Goal: Task Accomplishment & Management: Manage account settings

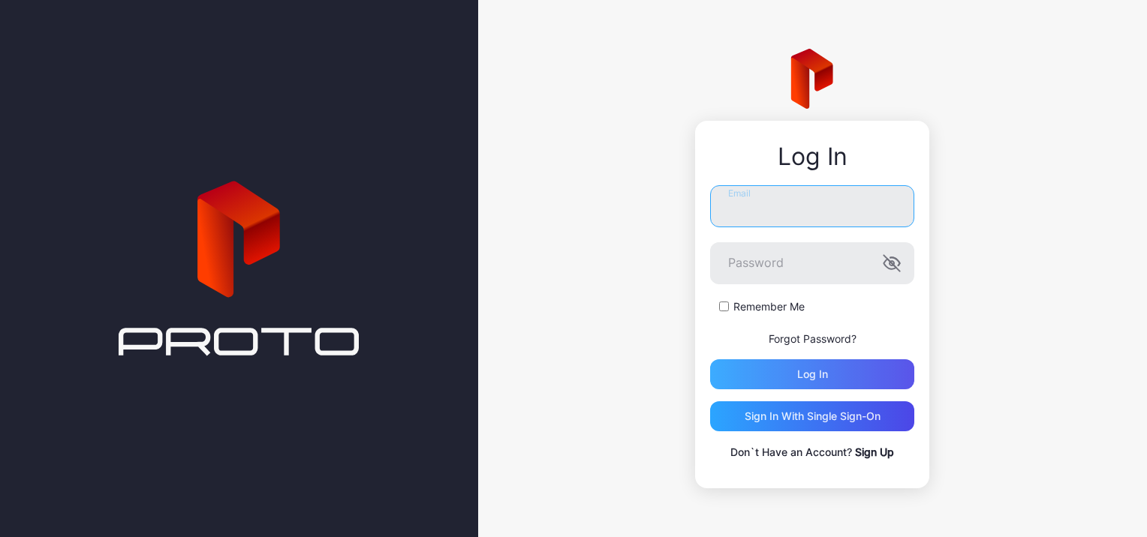
type input "**********"
click at [865, 369] on div "Log in" at bounding box center [812, 375] width 204 height 30
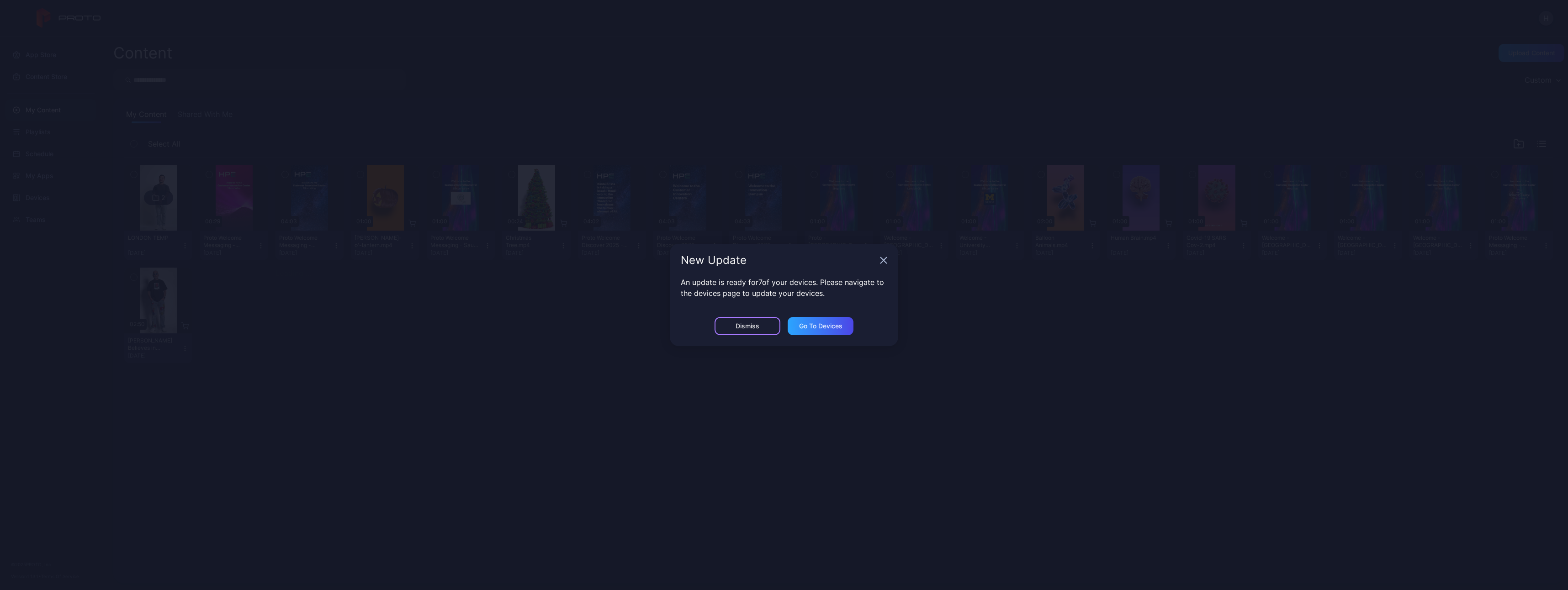
click at [698, 327] on div "Dismiss" at bounding box center [747, 326] width 24 height 7
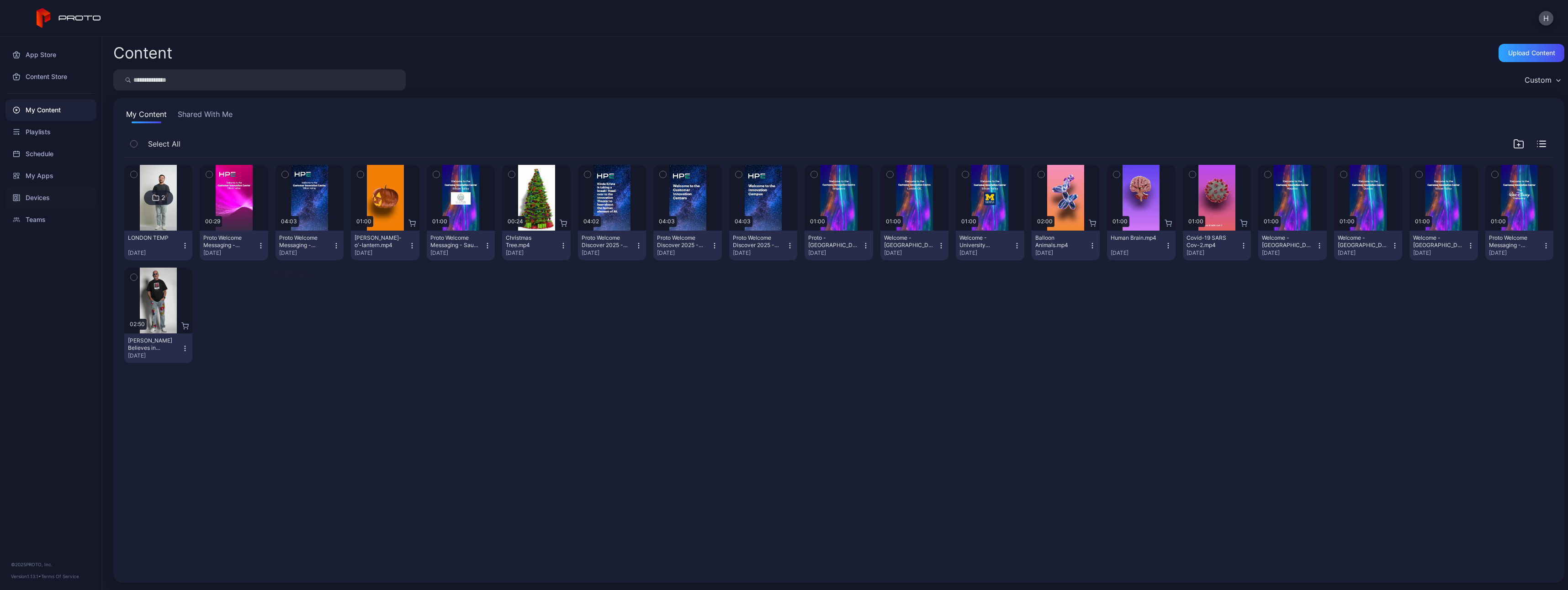
click at [30, 201] on div "Devices" at bounding box center [51, 198] width 91 height 22
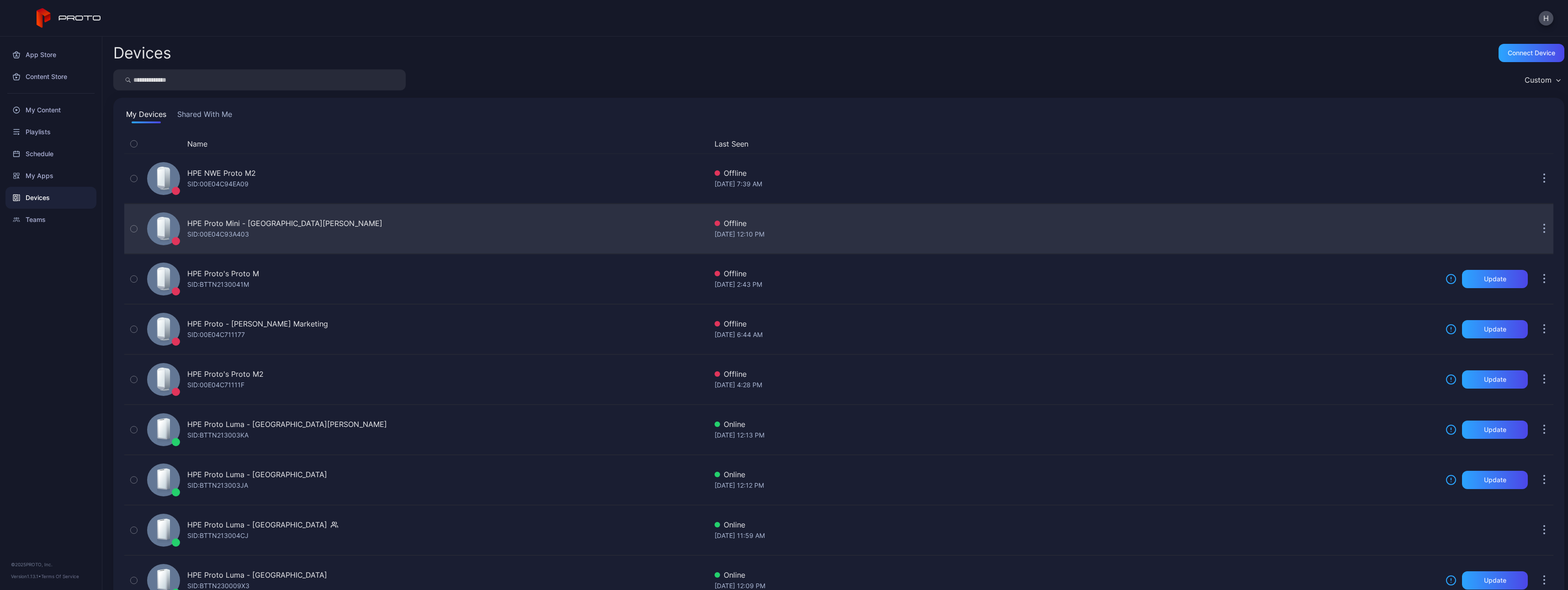
click at [698, 224] on button "button" at bounding box center [1544, 229] width 18 height 18
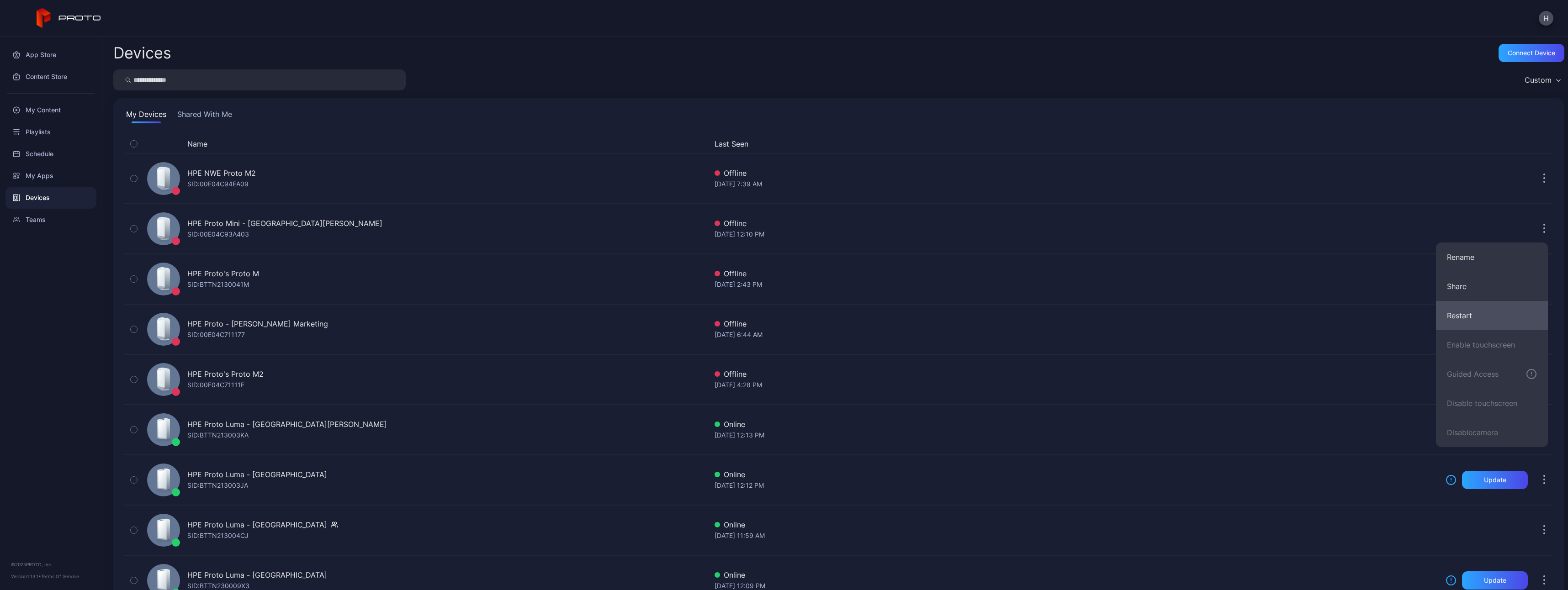
click at [698, 315] on button "Restart" at bounding box center [1492, 316] width 112 height 29
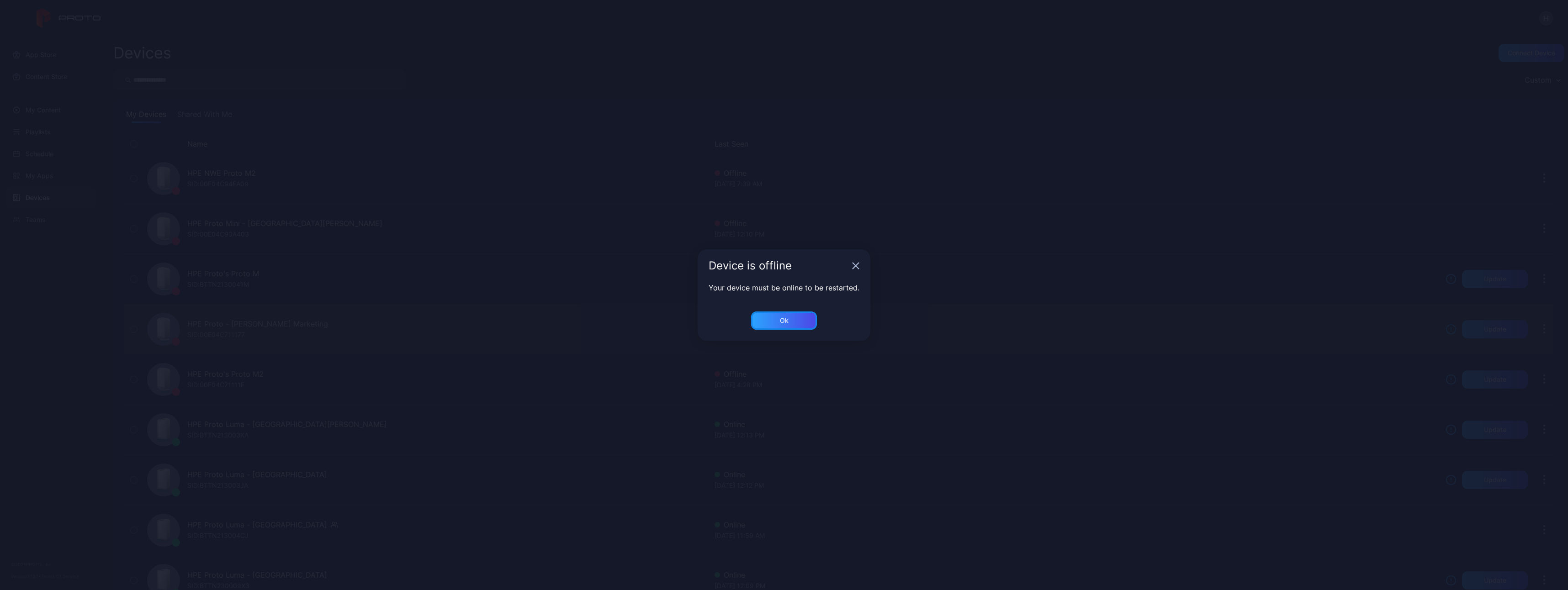
click at [698, 322] on div "Ok" at bounding box center [784, 321] width 9 height 7
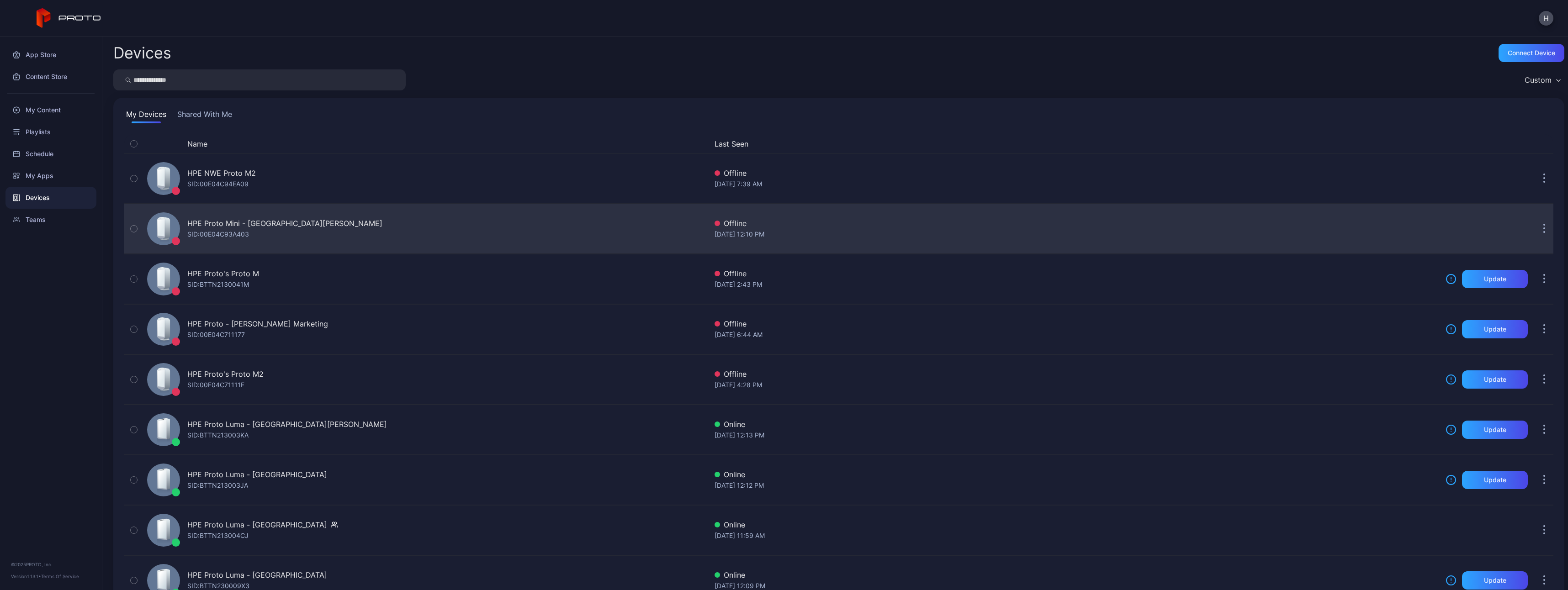
click at [137, 232] on button "button" at bounding box center [134, 229] width 19 height 49
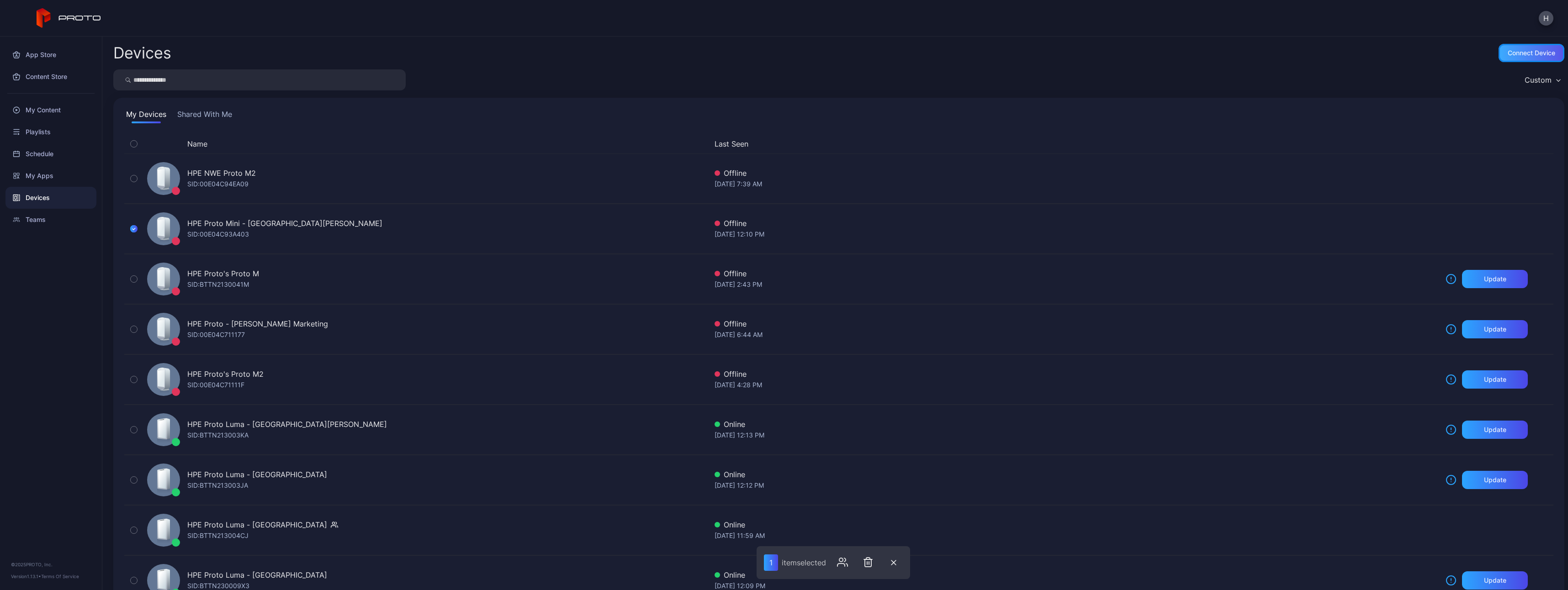
click at [698, 55] on div "Connect device" at bounding box center [1531, 53] width 47 height 7
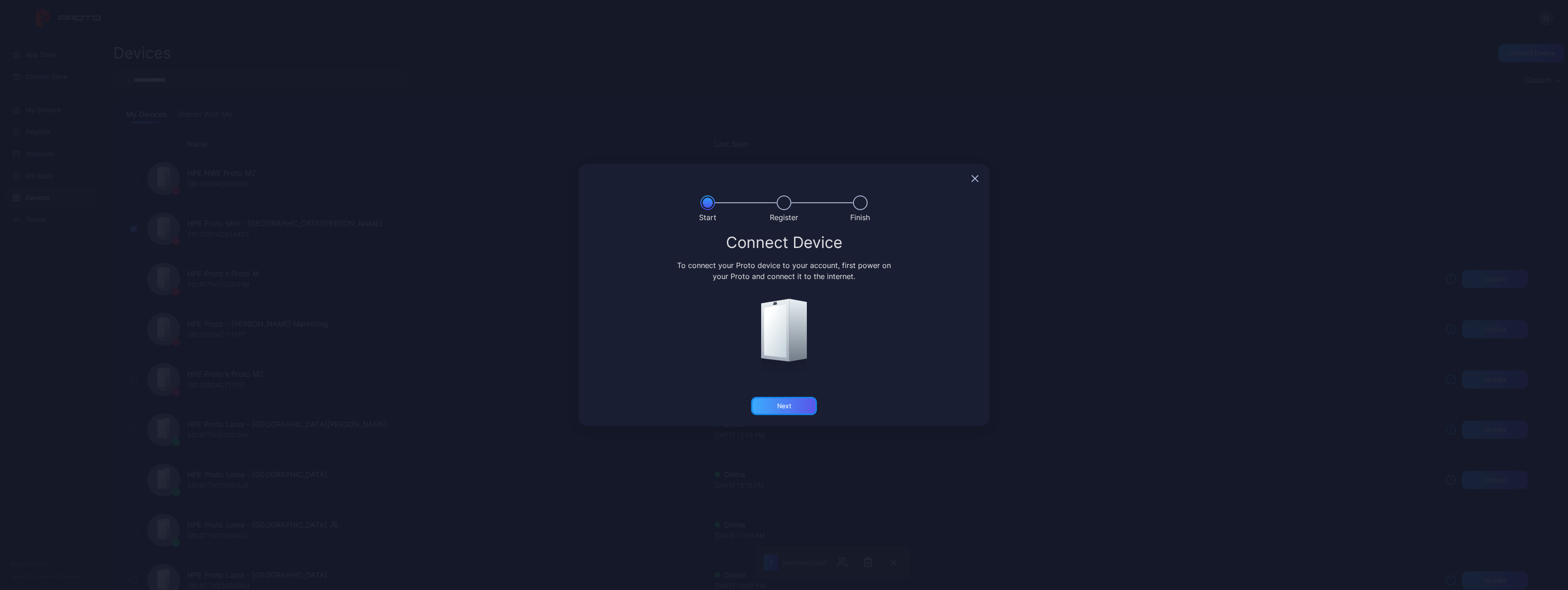
click at [698, 327] on div "Next" at bounding box center [784, 406] width 14 height 7
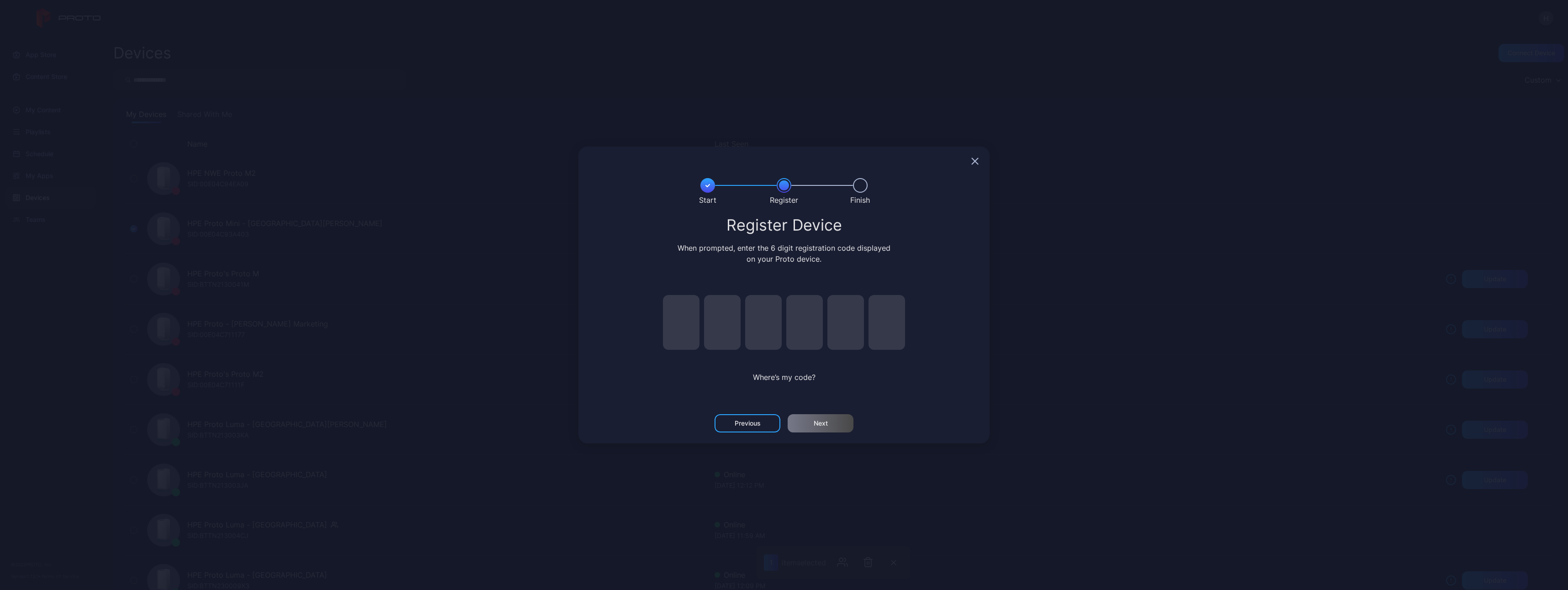
click at [676, 319] on input "pin code 1 of 6" at bounding box center [681, 322] width 37 height 55
click at [688, 318] on input "pin code 1 of 6" at bounding box center [681, 322] width 37 height 55
type input "*"
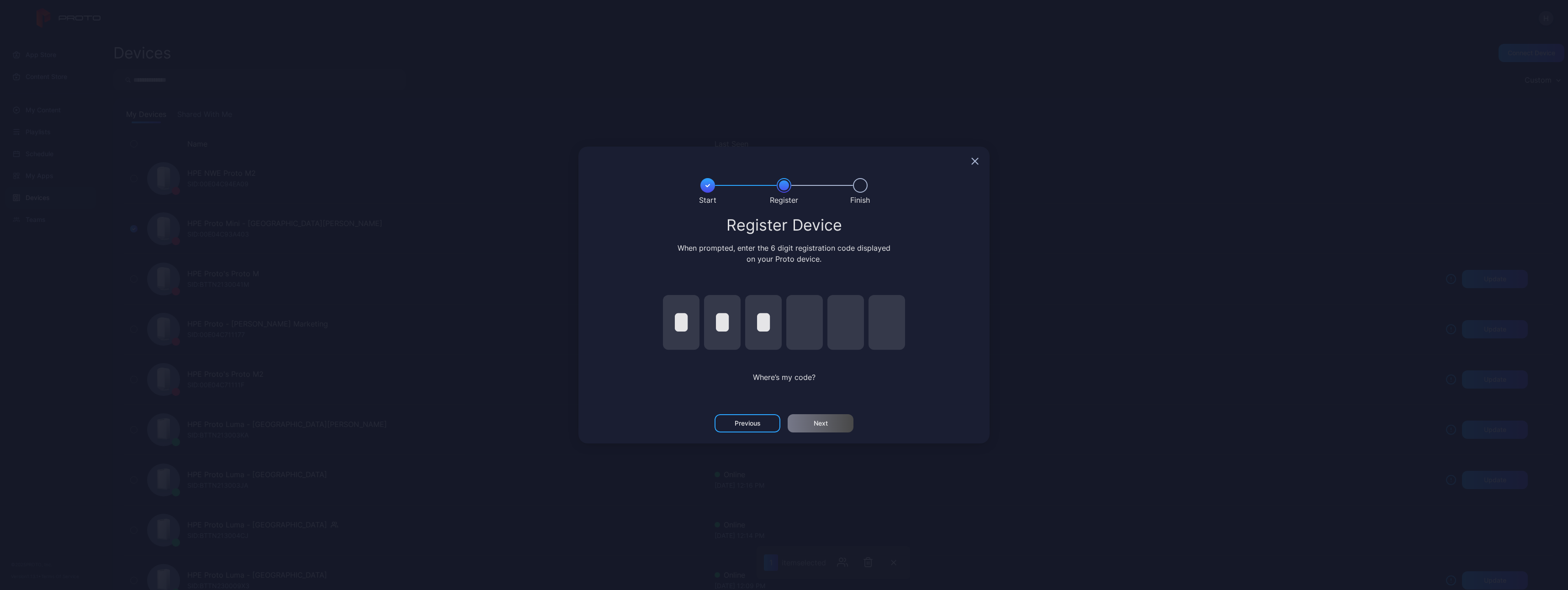
type input "*"
click at [698, 327] on div "Next" at bounding box center [821, 423] width 66 height 18
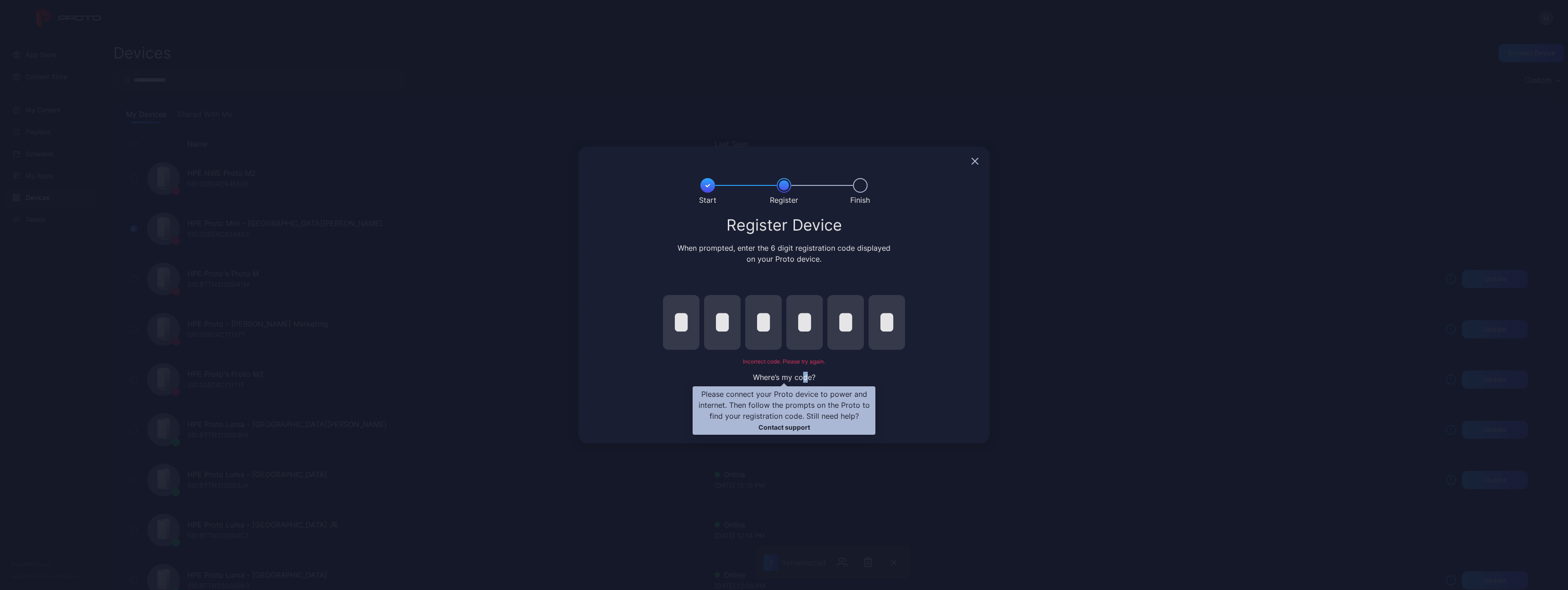
click at [698, 327] on span "Where’s my code?" at bounding box center [784, 377] width 63 height 9
click at [698, 327] on div "Previous" at bounding box center [747, 423] width 26 height 7
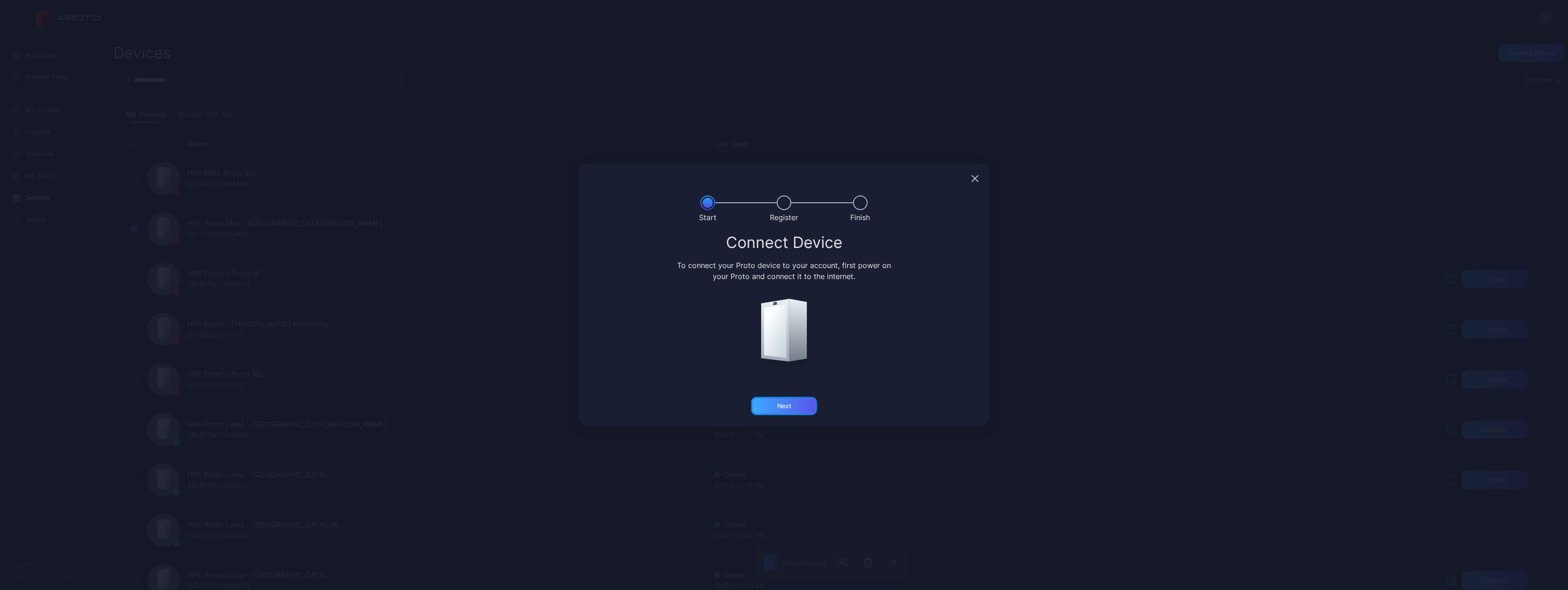
click at [698, 327] on div "Next" at bounding box center [784, 406] width 66 height 18
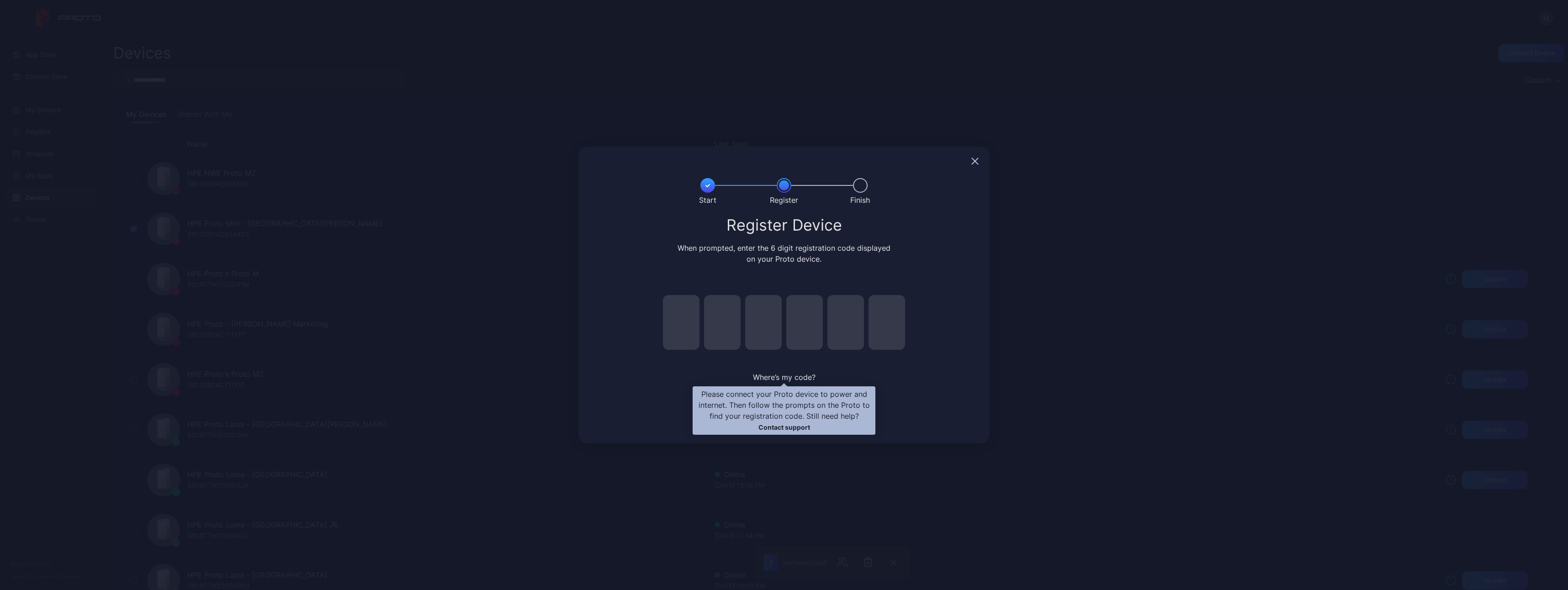
click at [698, 327] on span "Where’s my code?" at bounding box center [784, 377] width 63 height 9
click at [698, 327] on link "Contact support" at bounding box center [784, 427] width 52 height 8
click at [698, 160] on icon "button" at bounding box center [975, 161] width 7 height 7
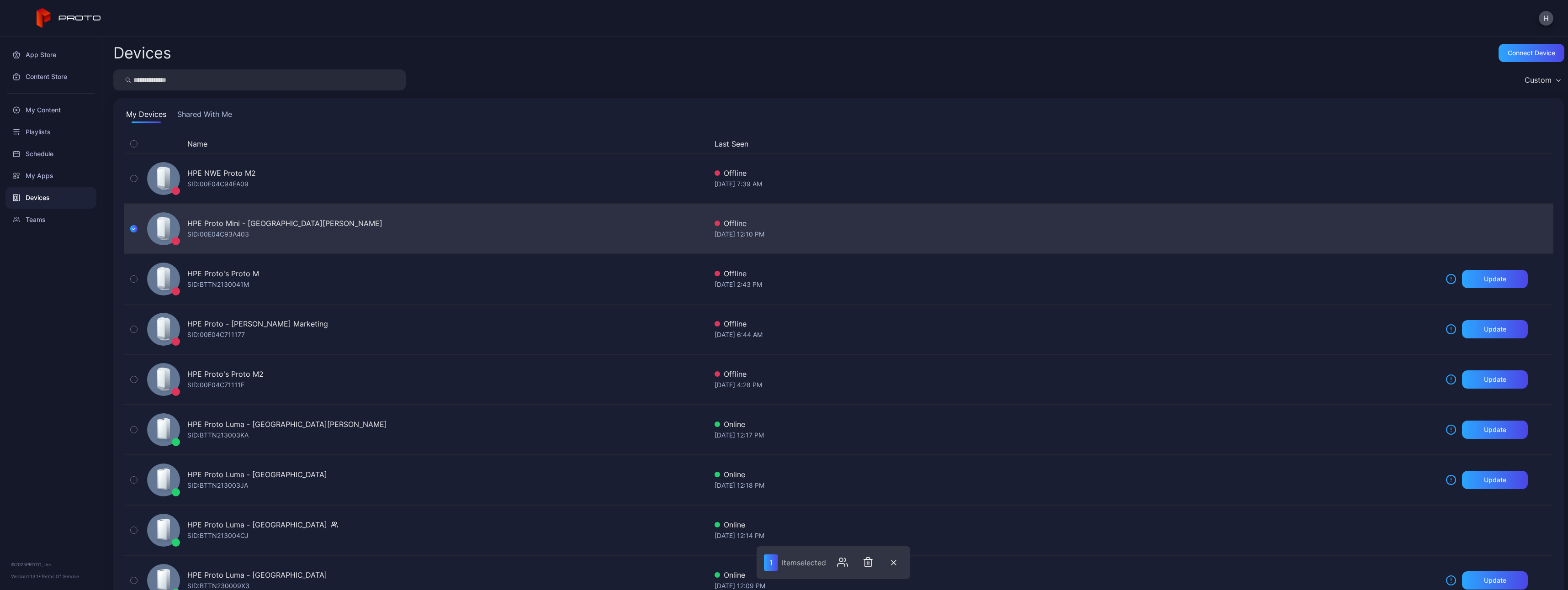
click at [327, 234] on div "HPE Proto Mini - [GEOGRAPHIC_DATA][PERSON_NAME] [PERSON_NAME]: 00E04C93A403" at bounding box center [425, 229] width 564 height 46
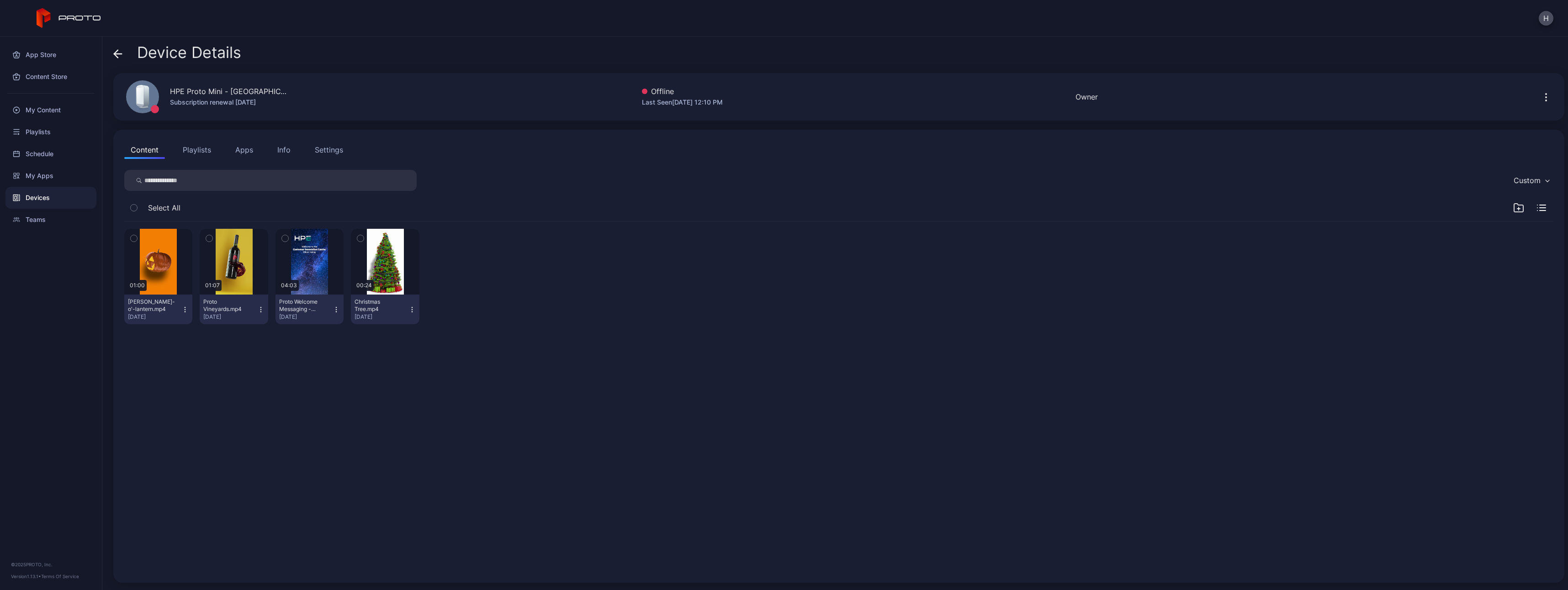
click at [38, 199] on div "Devices" at bounding box center [51, 198] width 91 height 22
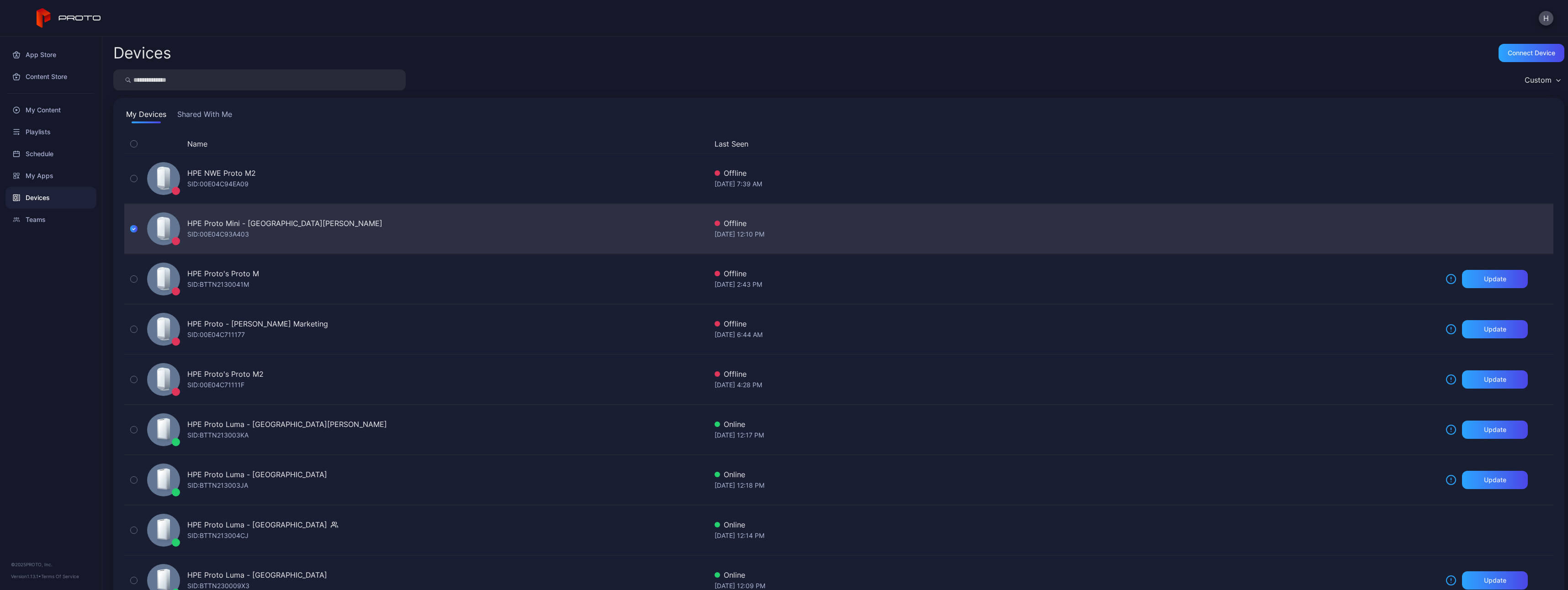
click at [698, 220] on div "Offline" at bounding box center [1076, 223] width 724 height 11
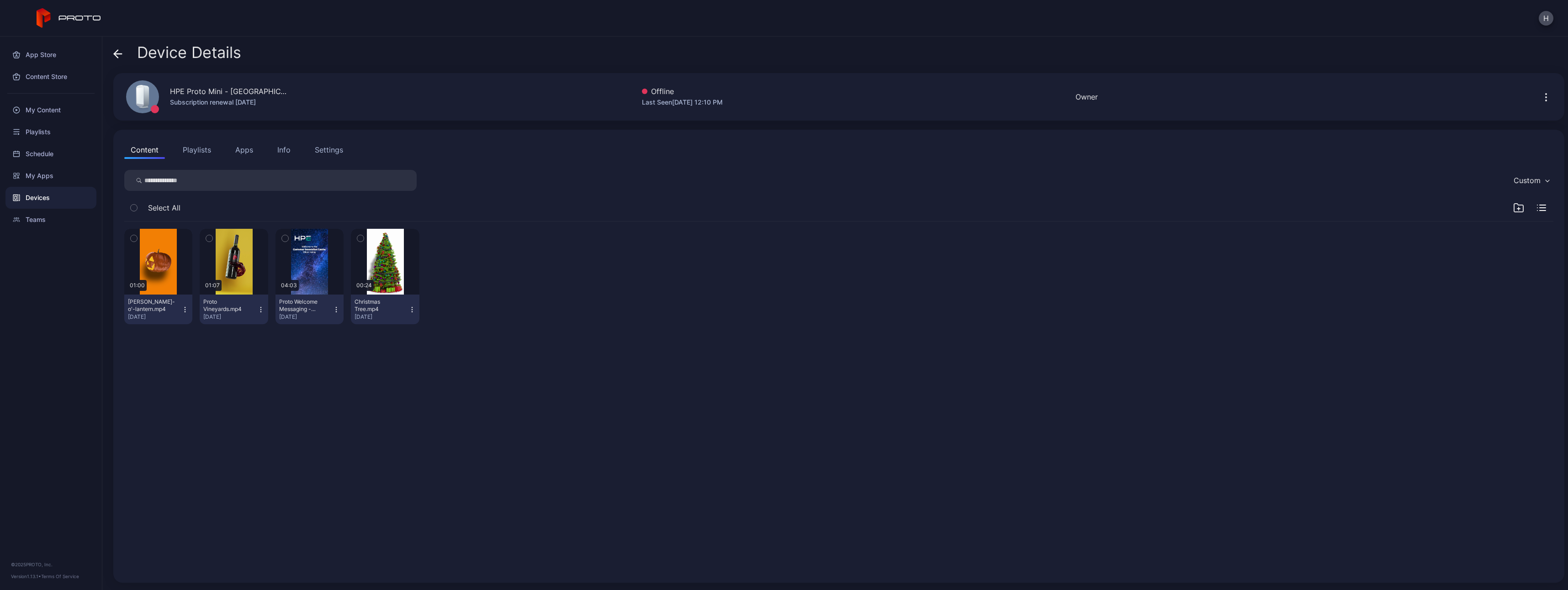
click at [698, 96] on icon "button" at bounding box center [1546, 97] width 11 height 11
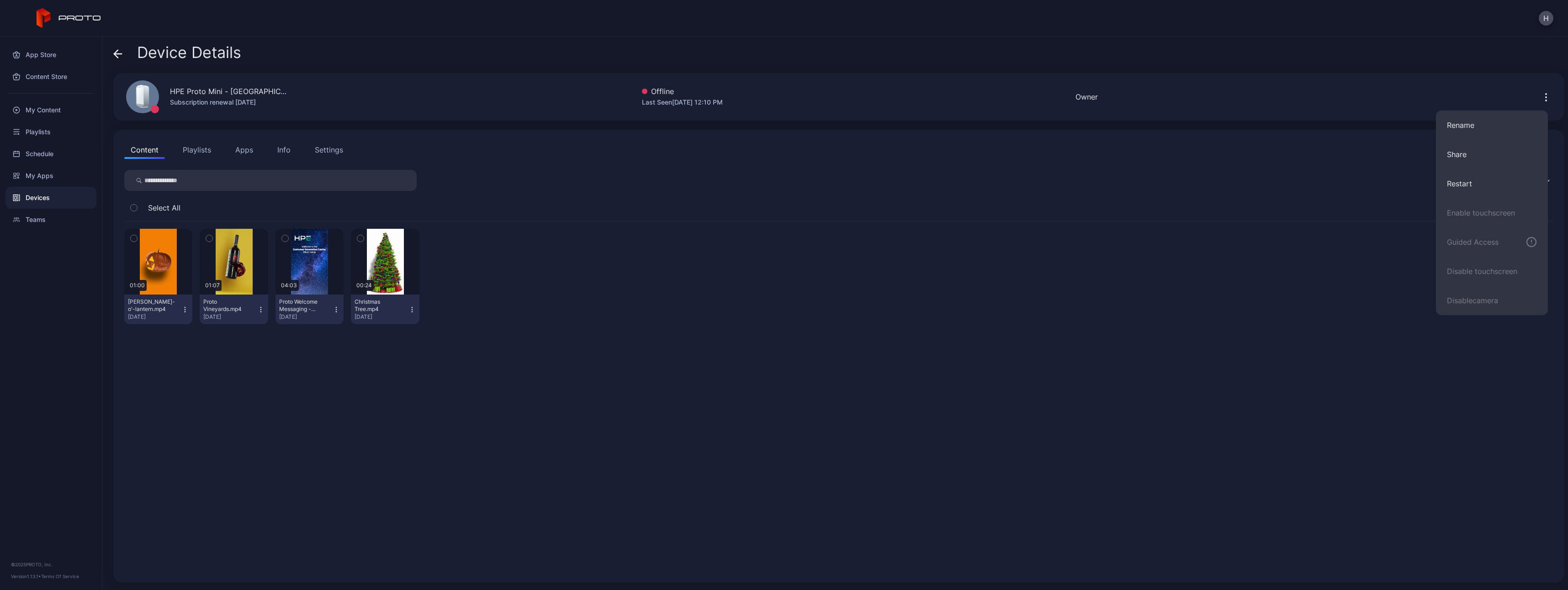
click at [584, 175] on div "Custom" at bounding box center [839, 180] width 1429 height 21
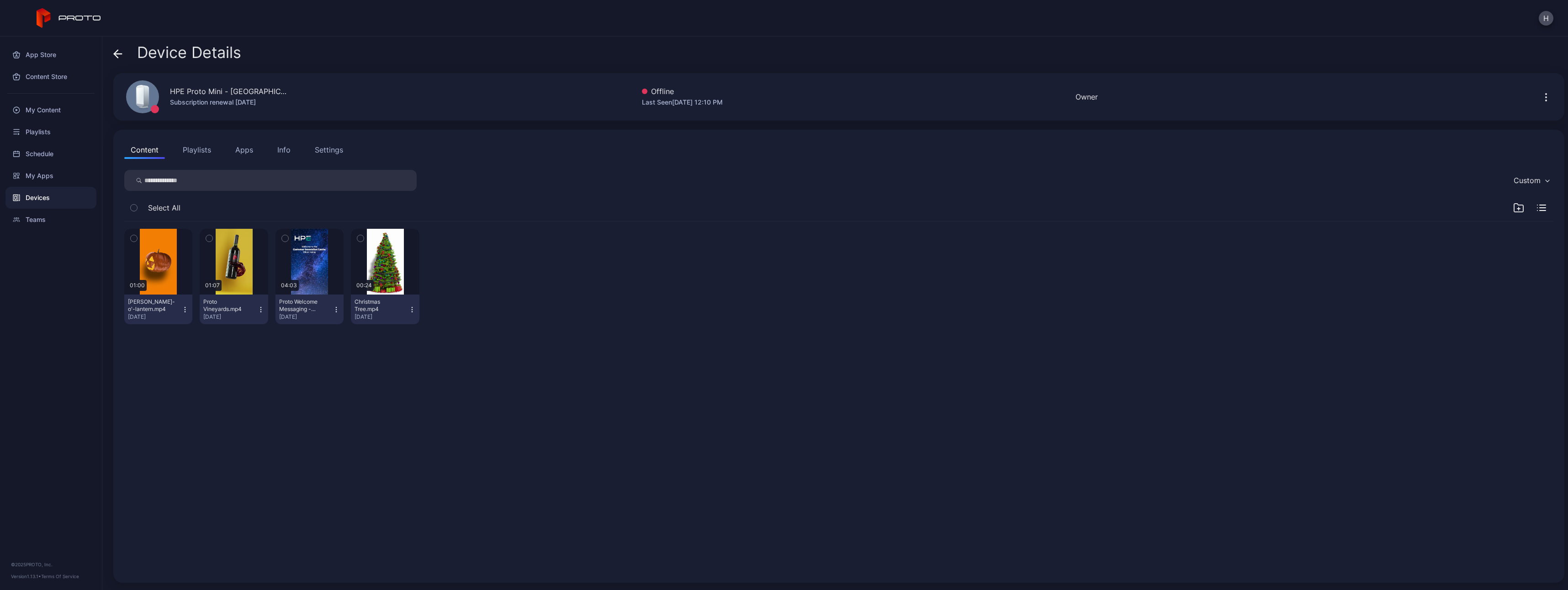
click at [41, 200] on div "Devices" at bounding box center [51, 198] width 91 height 22
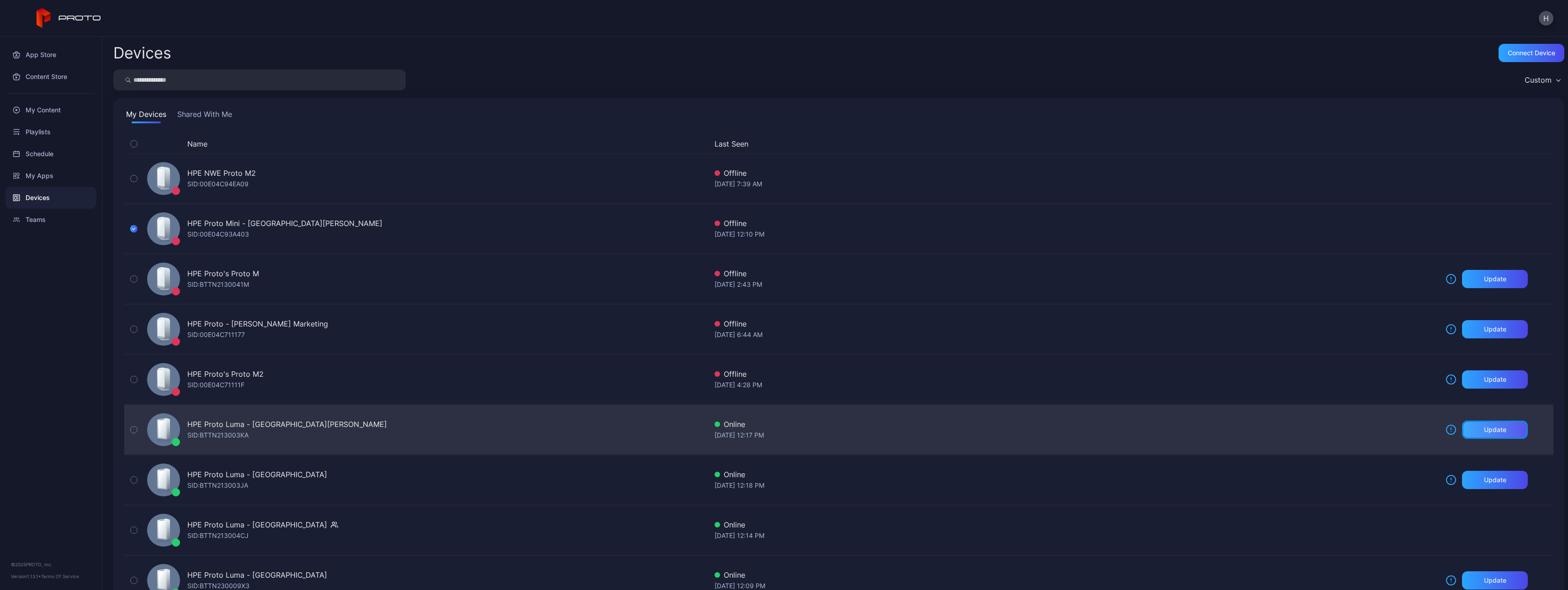
click at [698, 327] on div "Update" at bounding box center [1495, 429] width 23 height 7
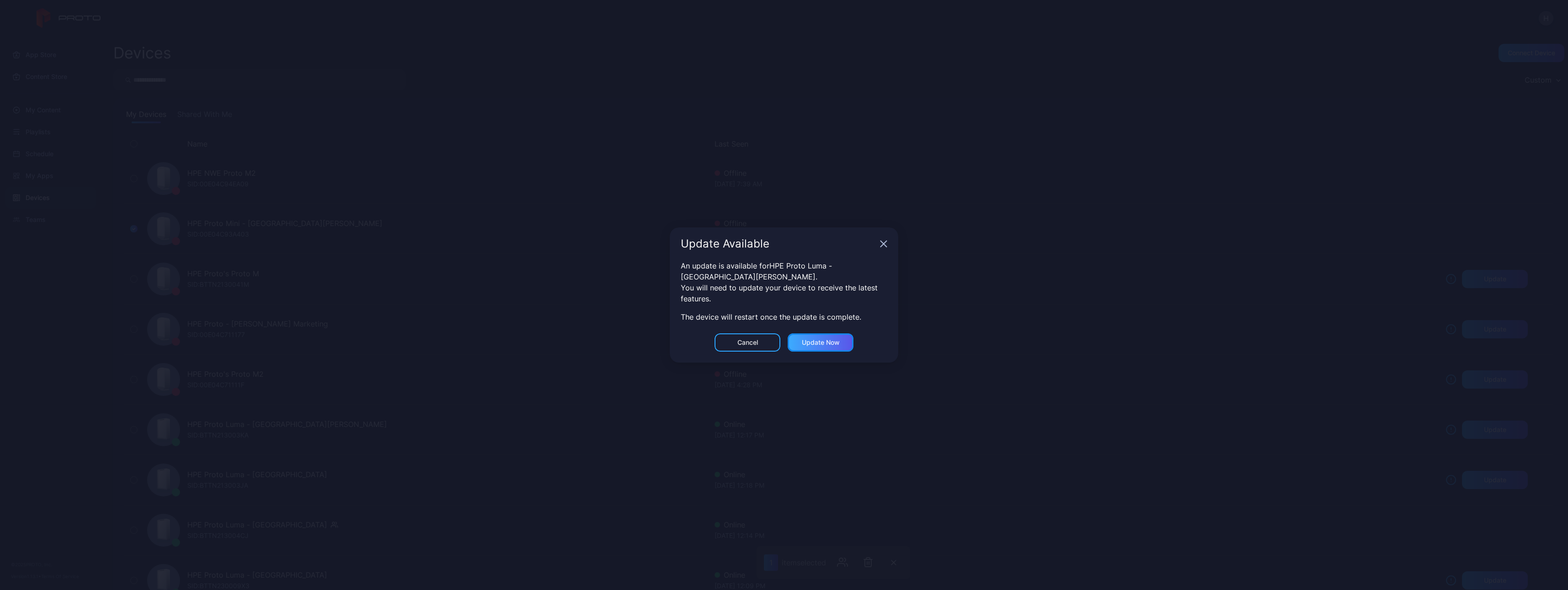
click at [698, 327] on div "Update now" at bounding box center [821, 342] width 38 height 7
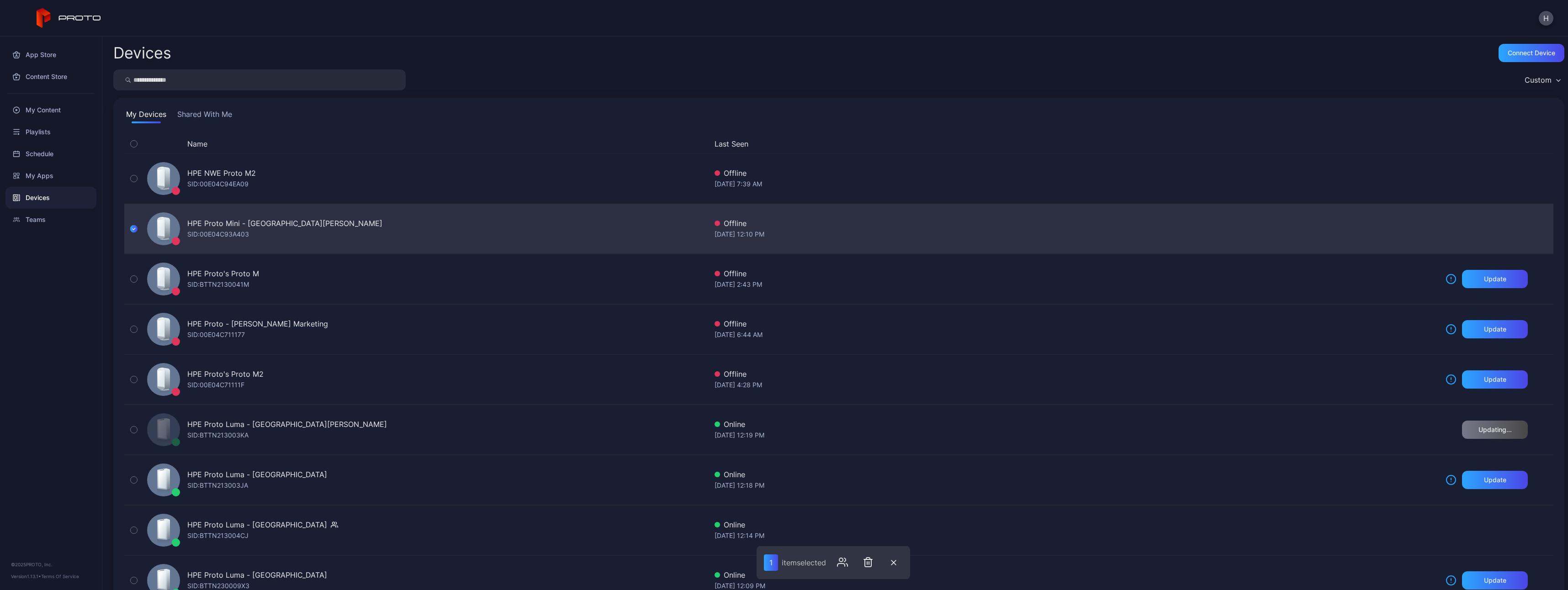
click at [205, 226] on div "HPE Proto Mini - [GEOGRAPHIC_DATA][PERSON_NAME]" at bounding box center [285, 223] width 195 height 11
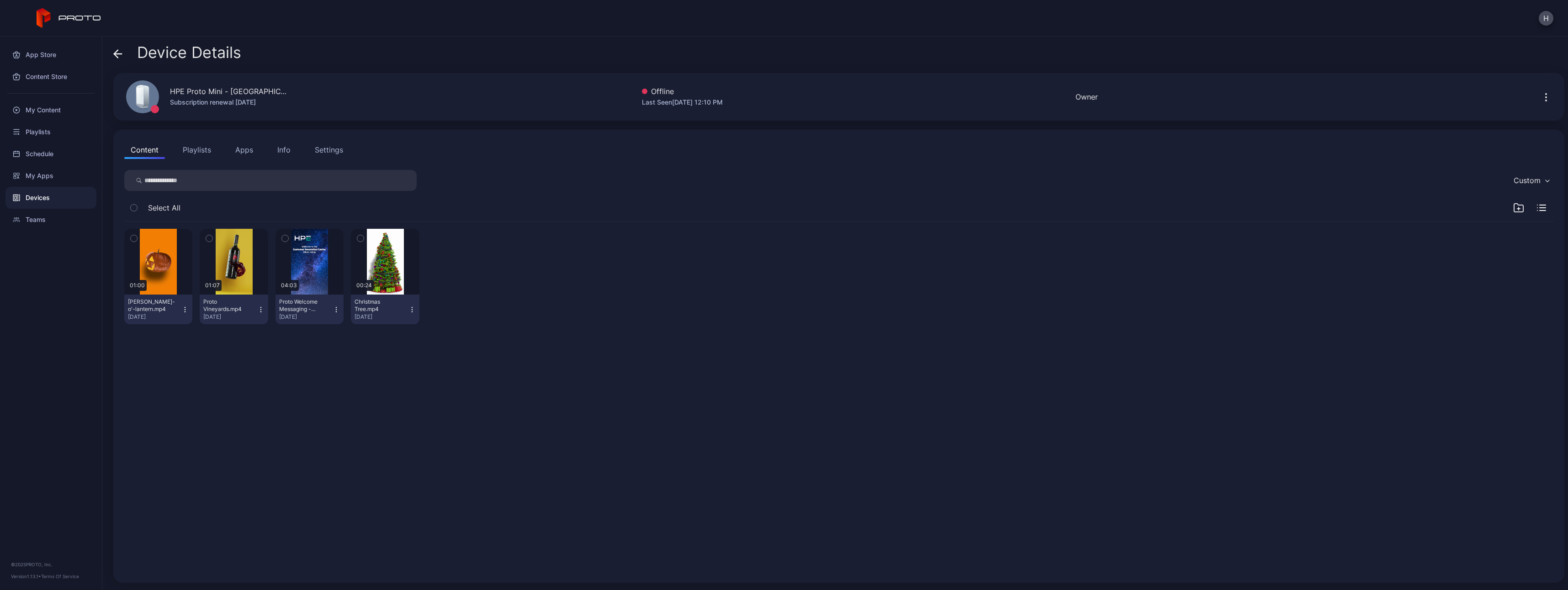
click at [325, 145] on div "Settings" at bounding box center [329, 150] width 29 height 11
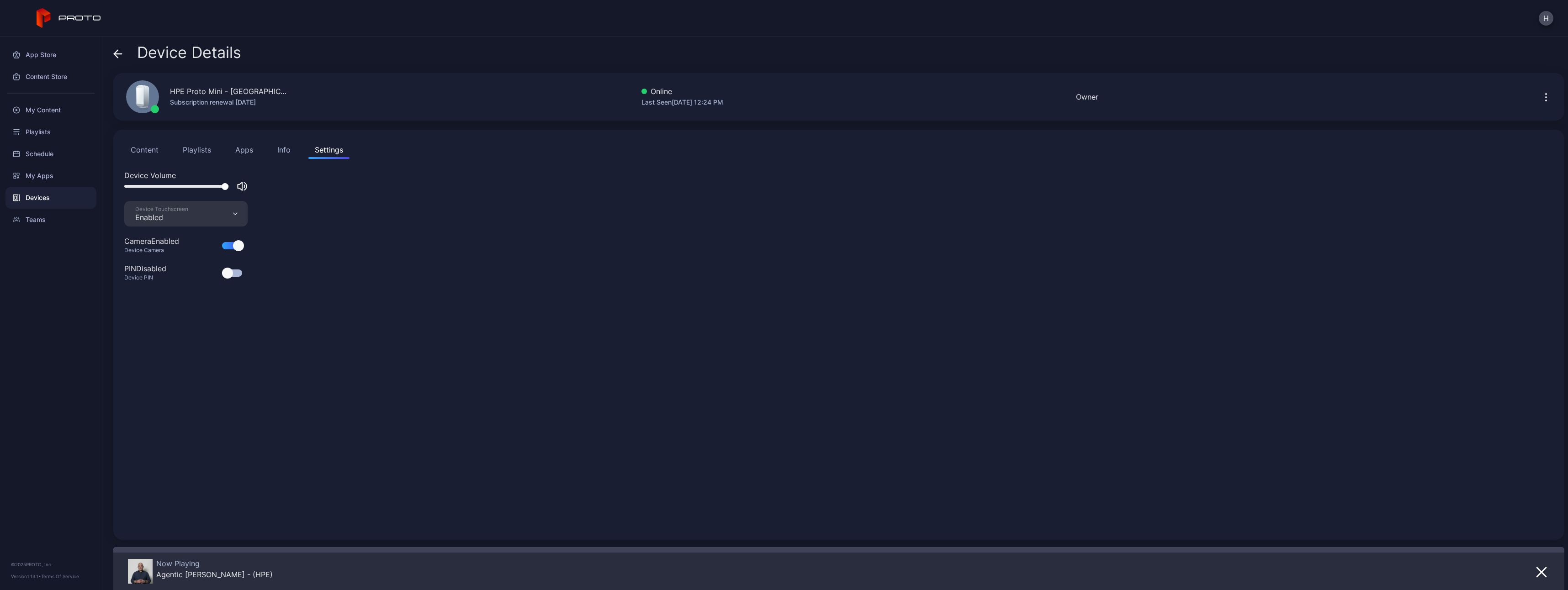
click at [117, 51] on icon at bounding box center [116, 54] width 4 height 8
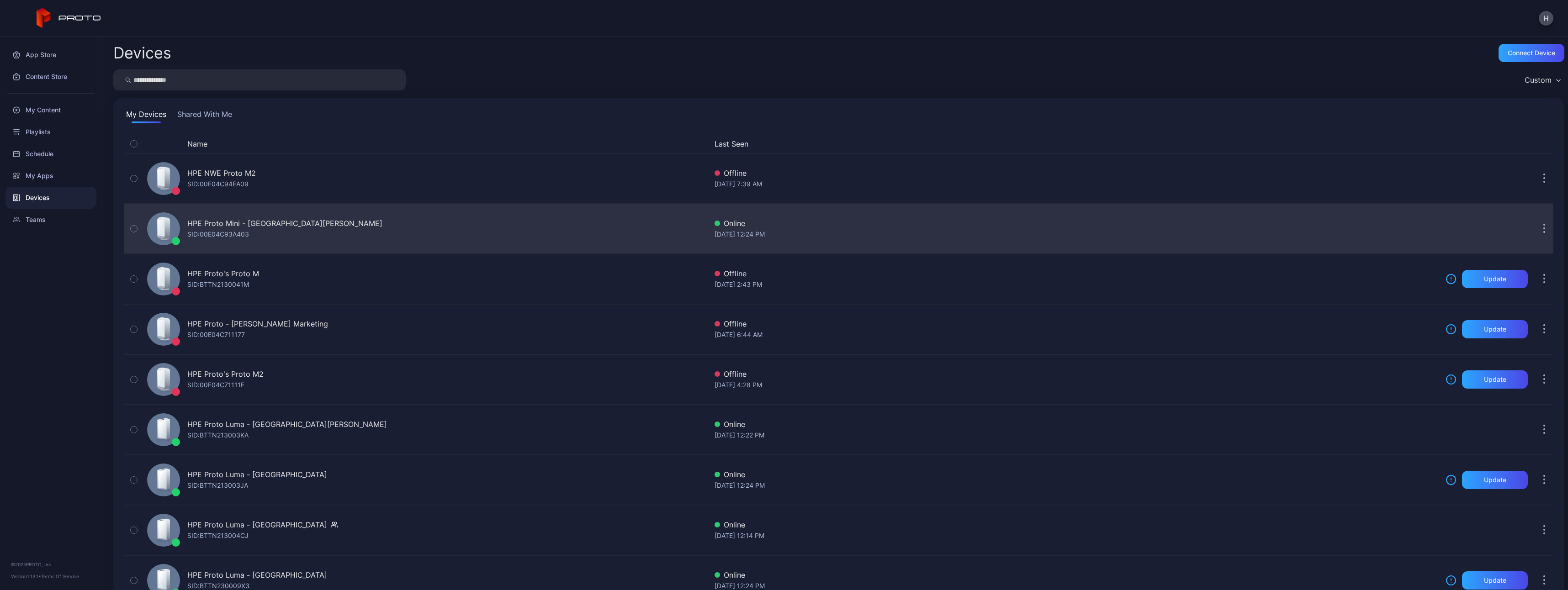
click at [248, 229] on div "SID: 00E04C93A403" at bounding box center [218, 234] width 61 height 11
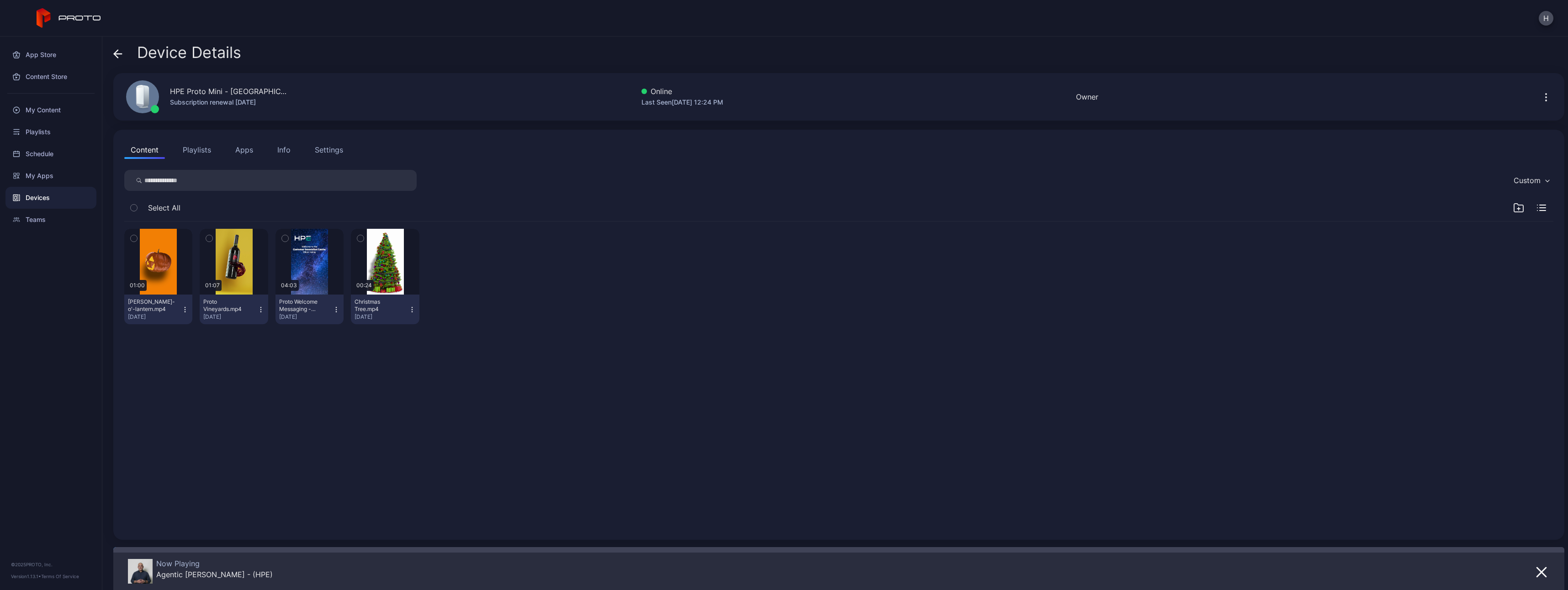
click at [285, 237] on icon "button" at bounding box center [285, 238] width 7 height 10
click at [48, 108] on div "My Content" at bounding box center [51, 110] width 91 height 22
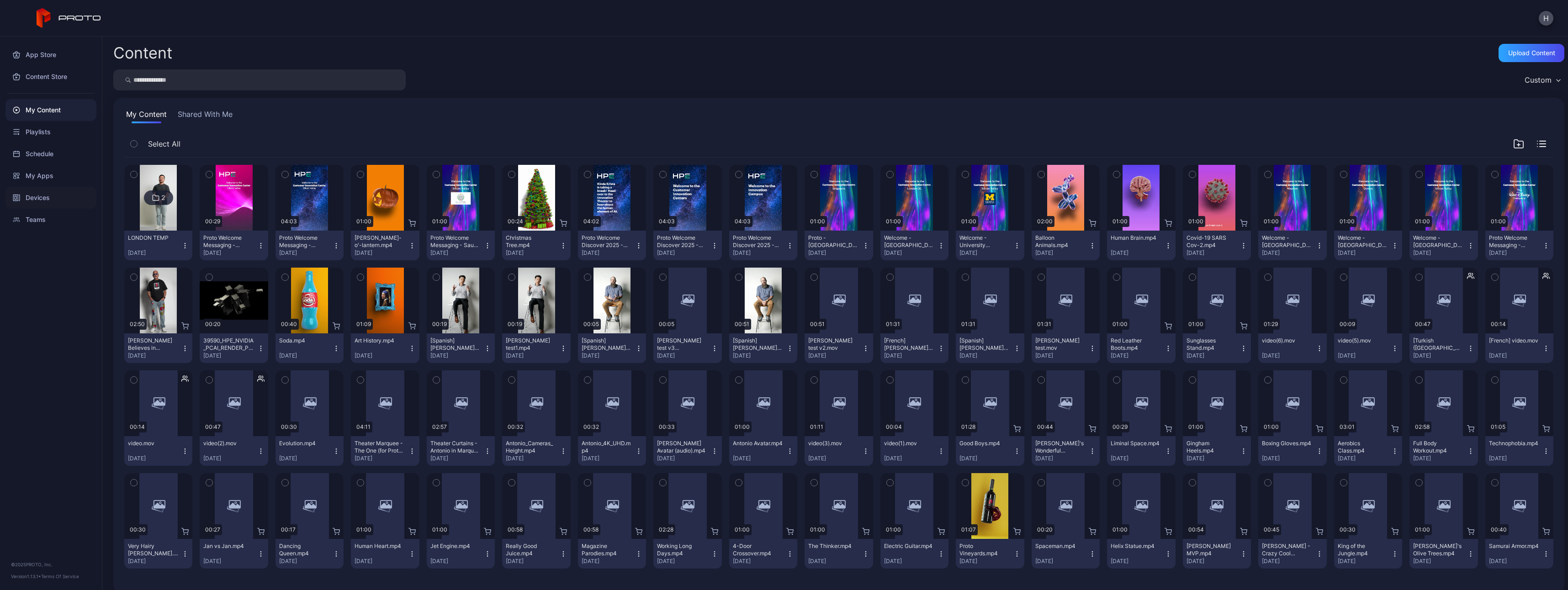
click at [35, 199] on div "Devices" at bounding box center [51, 198] width 91 height 22
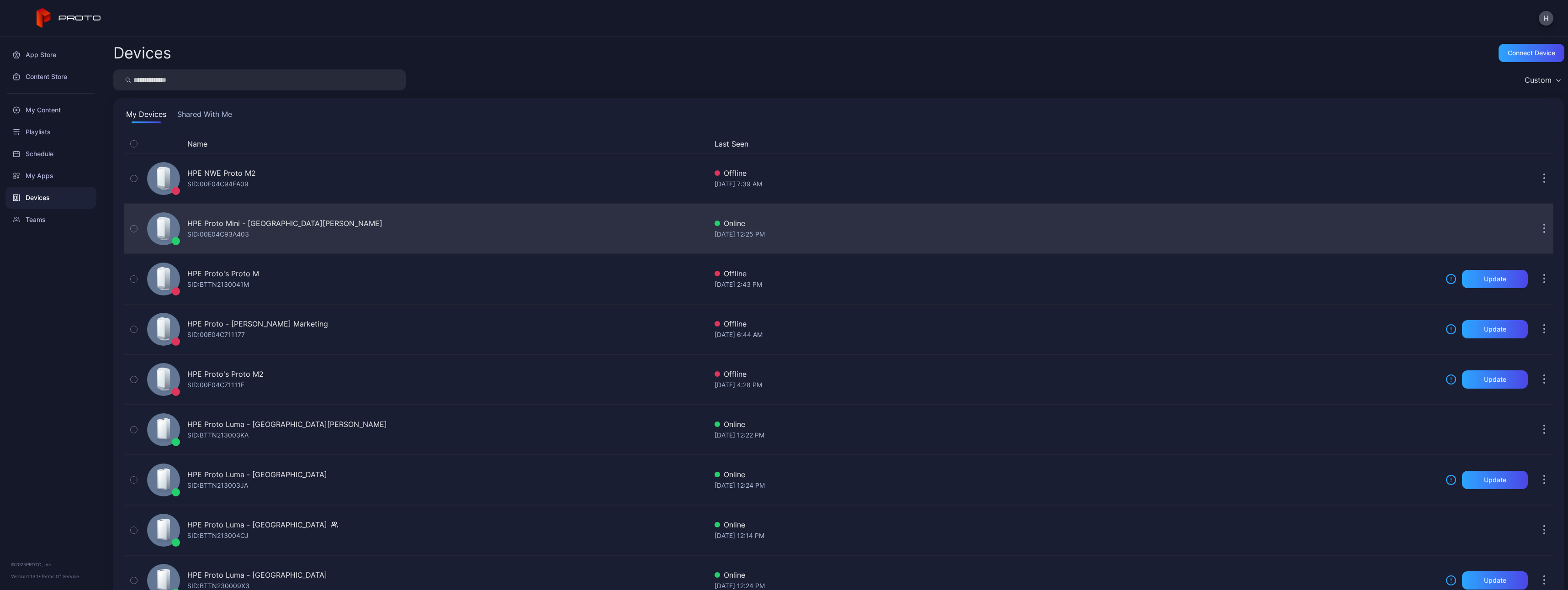
click at [1535, 236] on button "button" at bounding box center [1544, 229] width 18 height 18
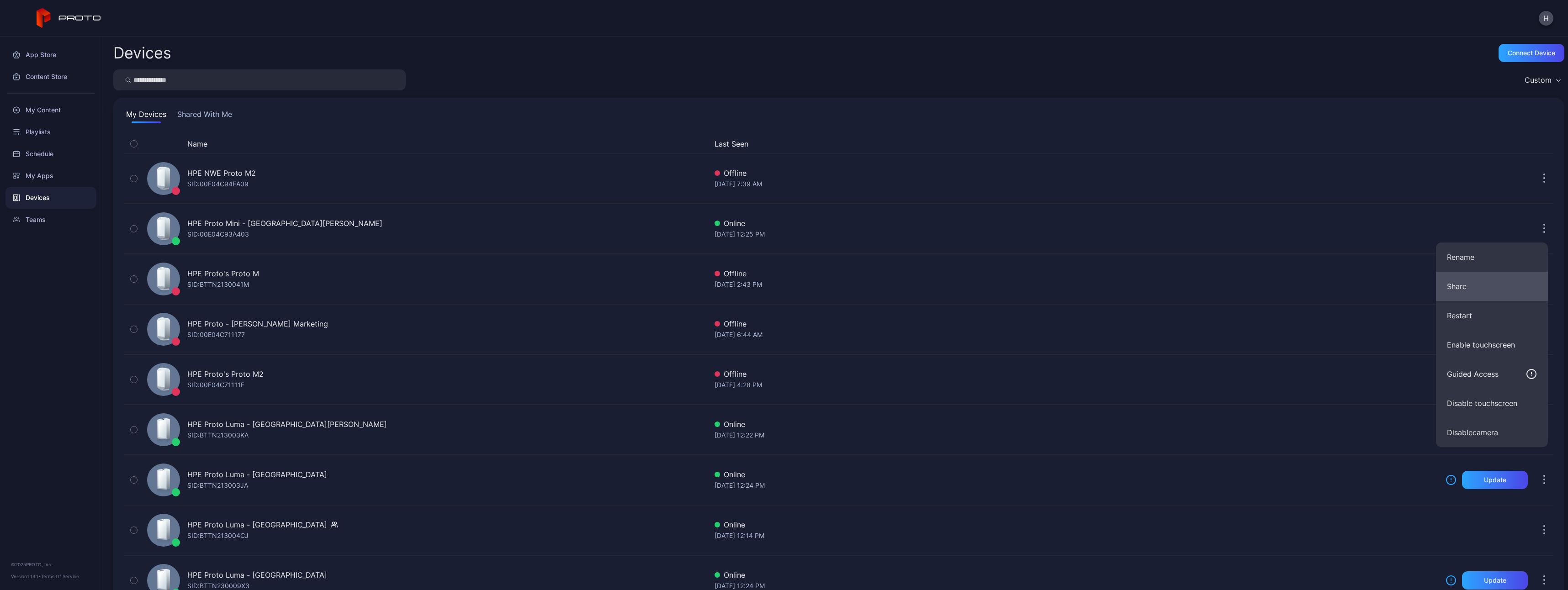
click at [1471, 288] on button "Share" at bounding box center [1492, 286] width 112 height 29
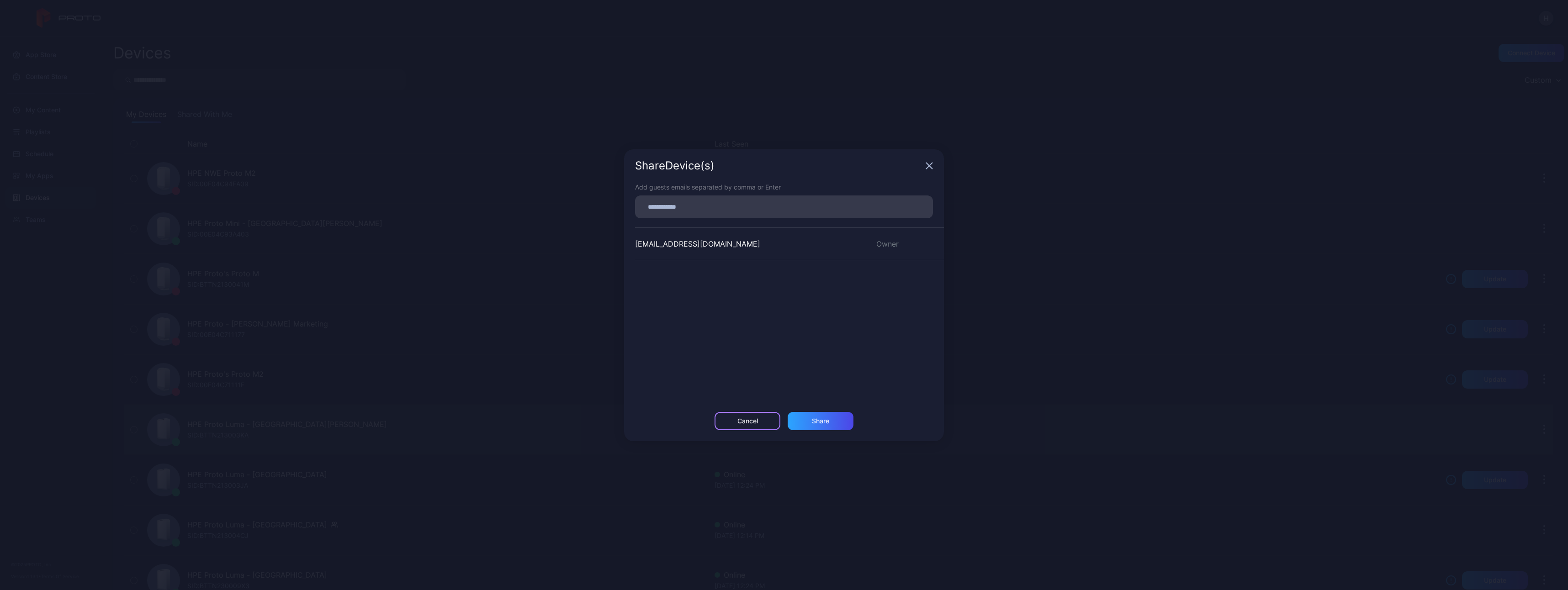
click at [743, 422] on div "Cancel" at bounding box center [747, 421] width 21 height 7
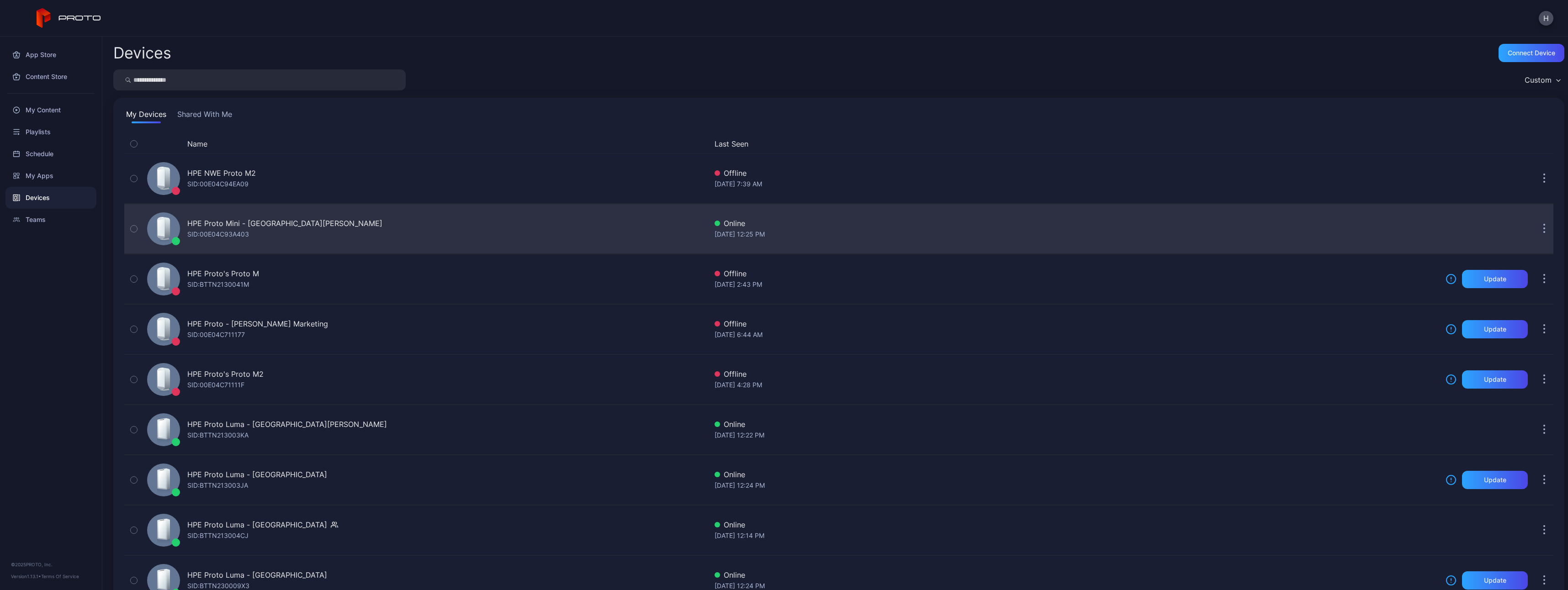
click at [1536, 227] on button "button" at bounding box center [1544, 229] width 18 height 18
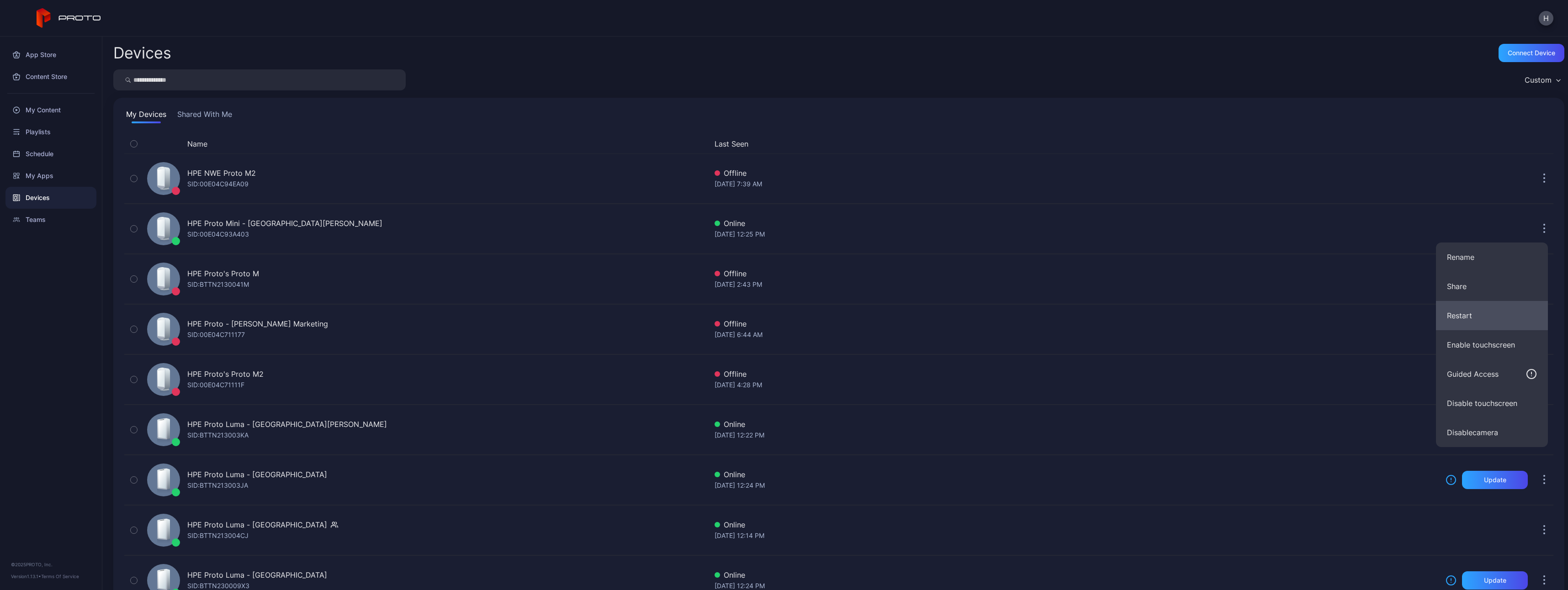
click at [1465, 312] on button "Restart" at bounding box center [1492, 316] width 112 height 29
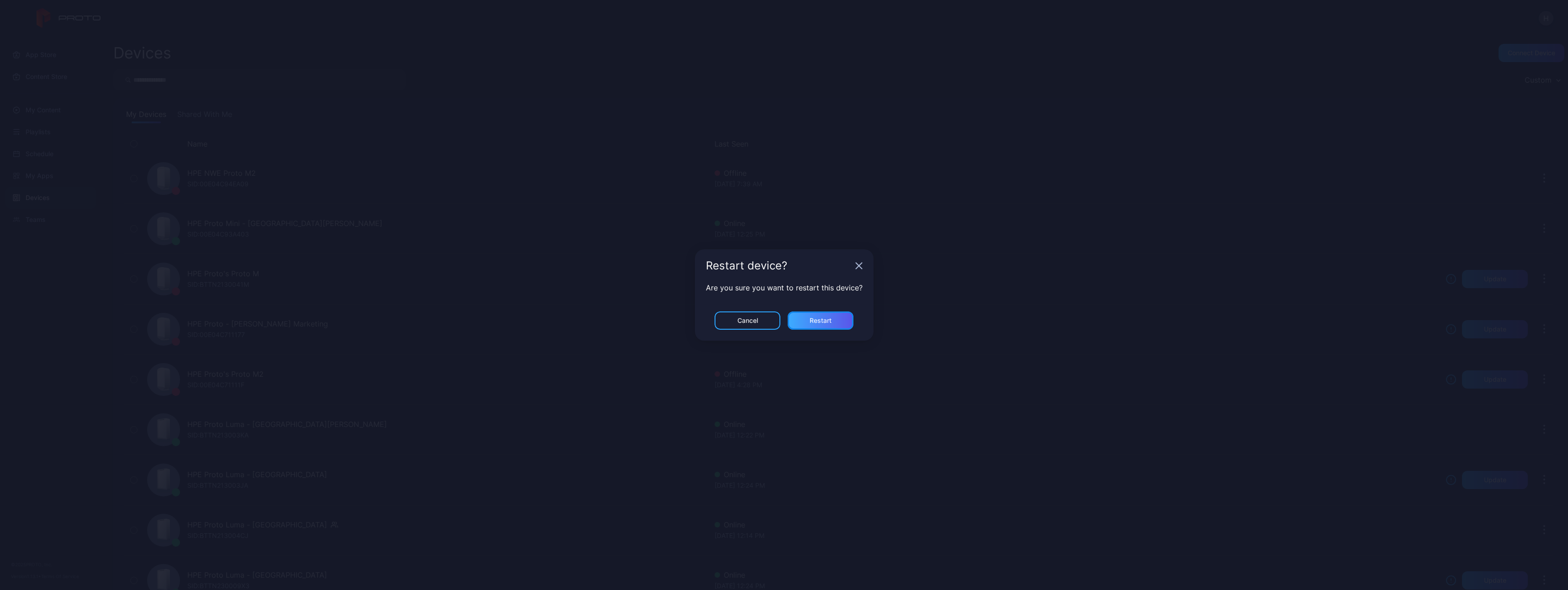
click at [837, 322] on div "Restart" at bounding box center [821, 321] width 66 height 18
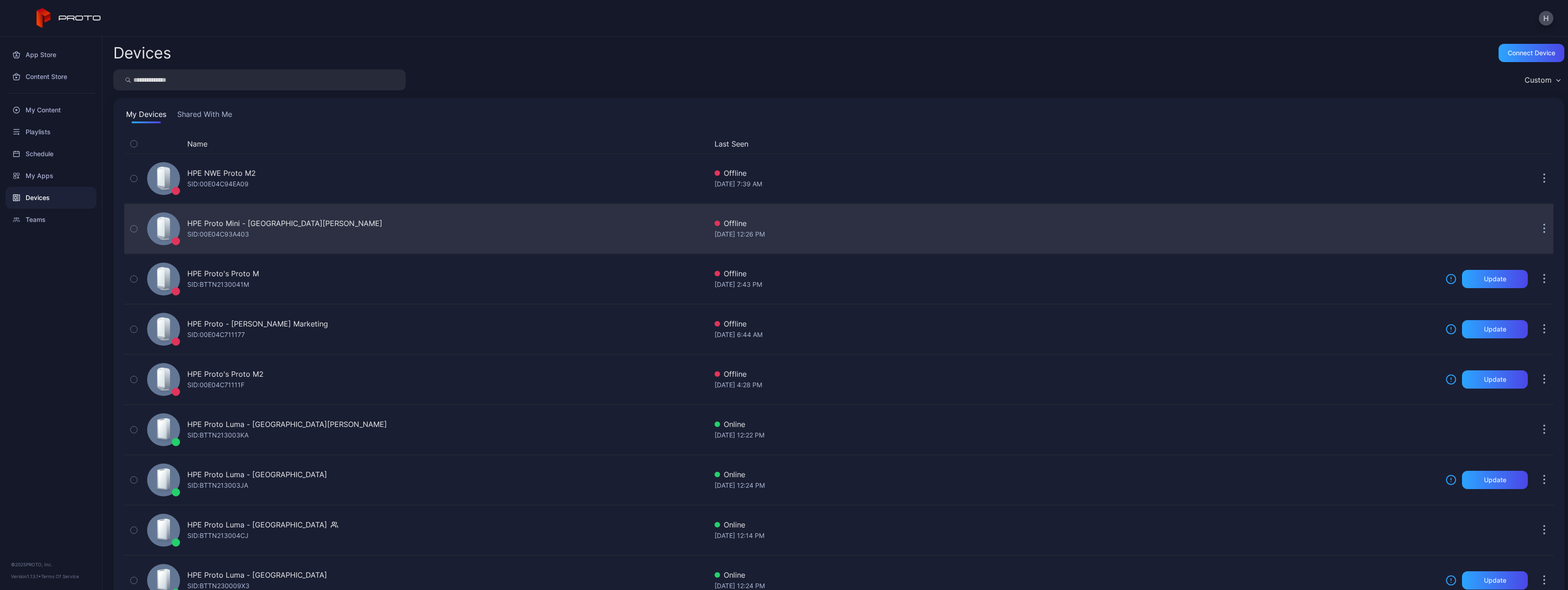
click at [527, 232] on div "HPE Proto Mini - [GEOGRAPHIC_DATA][PERSON_NAME] [PERSON_NAME]: 00E04C93A403" at bounding box center [425, 229] width 564 height 46
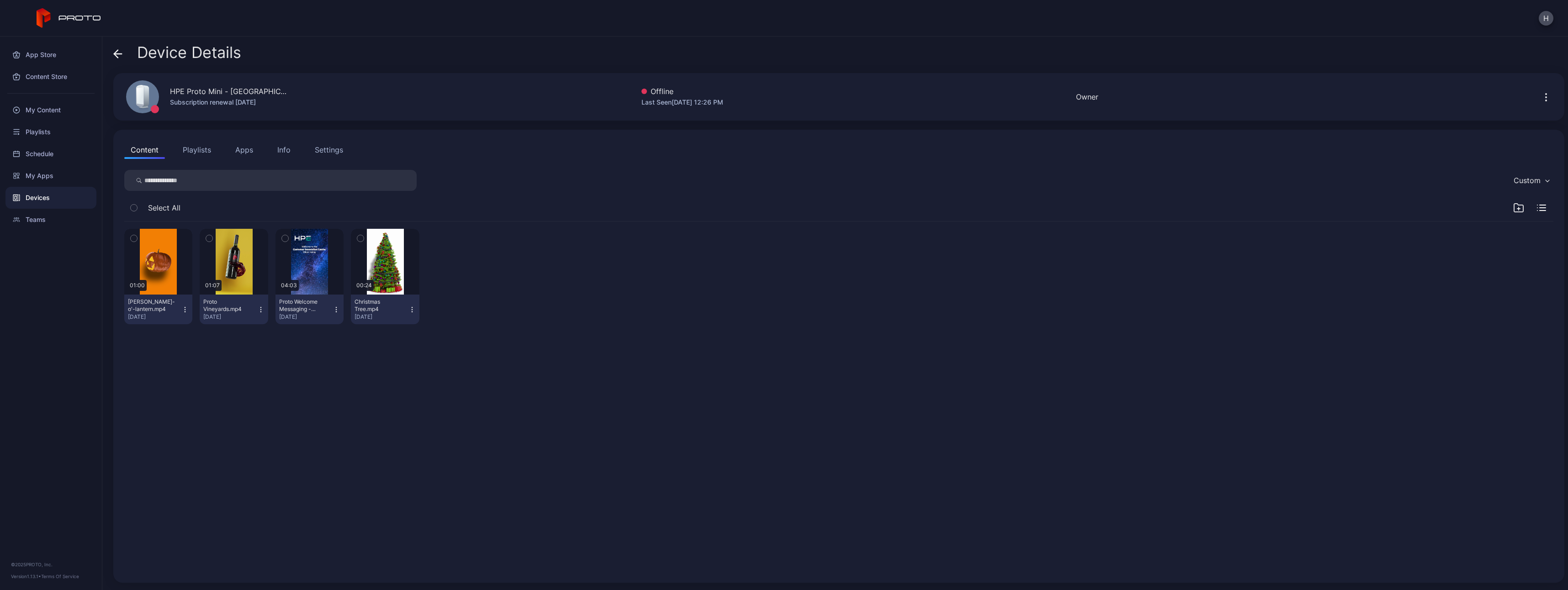
click at [117, 52] on icon at bounding box center [117, 54] width 9 height 9
